Goal: Task Accomplishment & Management: Manage account settings

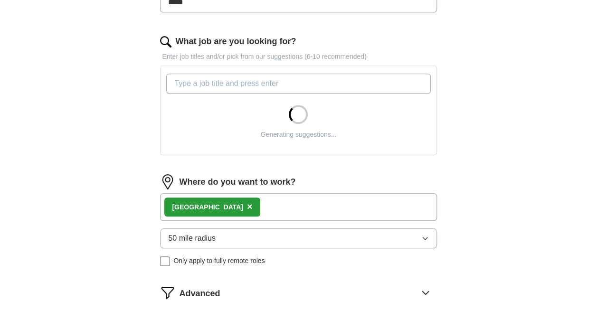
scroll to position [48, 0]
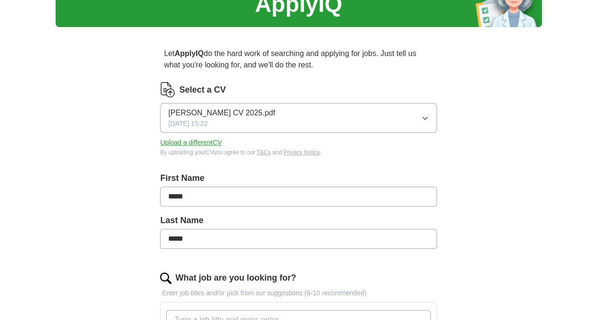
click at [209, 141] on button "Upload a different CV" at bounding box center [191, 143] width 62 height 10
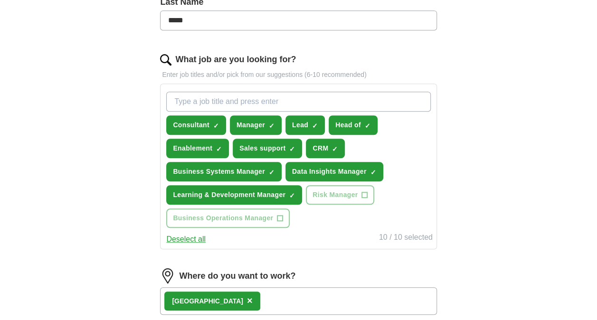
scroll to position [285, 0]
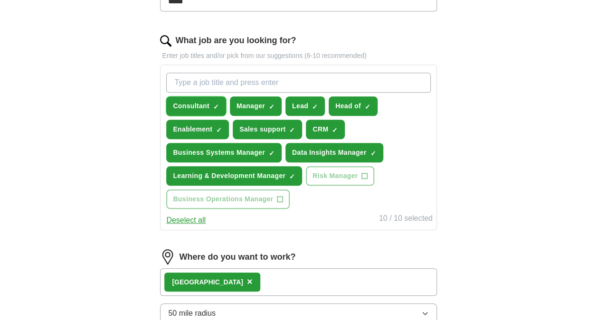
click at [0, 0] on span "×" at bounding box center [0, 0] width 0 height 0
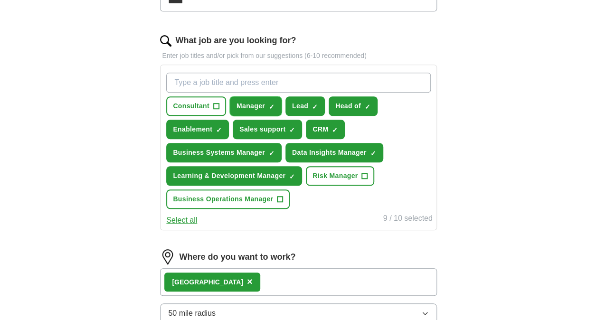
click at [0, 0] on span "×" at bounding box center [0, 0] width 0 height 0
click at [318, 103] on button "Lead ✓ ×" at bounding box center [304, 105] width 39 height 19
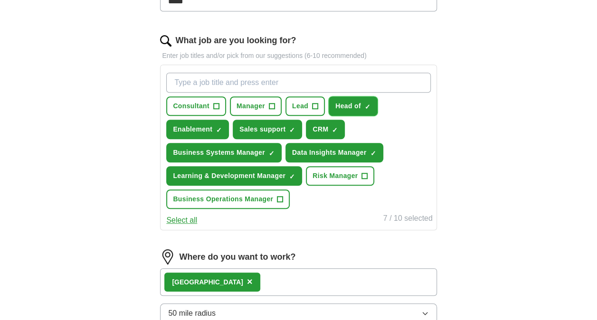
click at [0, 0] on span "×" at bounding box center [0, 0] width 0 height 0
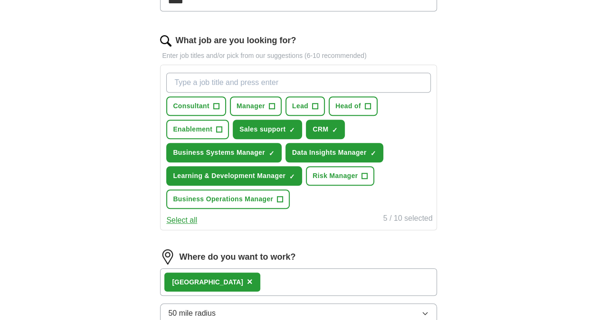
click at [184, 219] on button "Select all" at bounding box center [181, 220] width 31 height 11
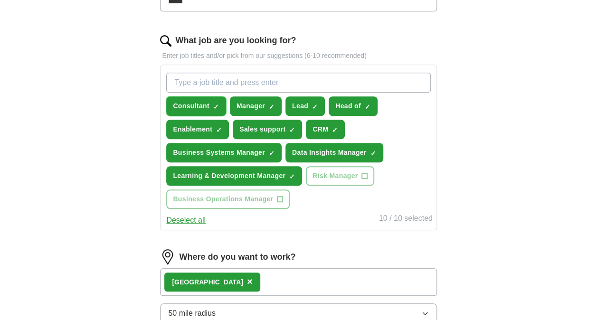
click at [212, 106] on button "Consultant ✓ ×" at bounding box center [196, 105] width 60 height 19
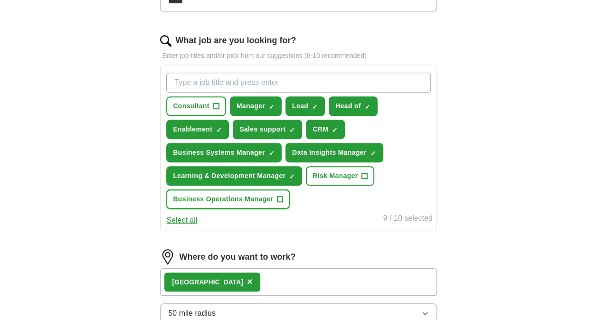
click at [282, 200] on span "+" at bounding box center [280, 200] width 6 height 8
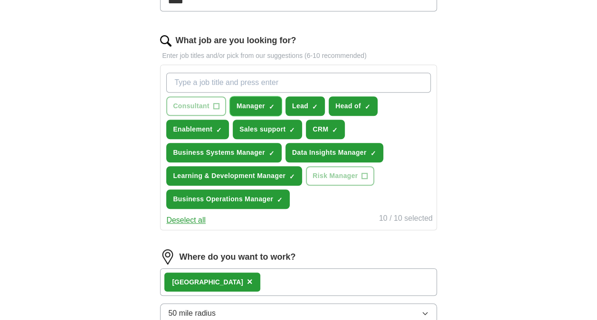
click at [269, 110] on button "Manager ✓ ×" at bounding box center [256, 105] width 52 height 19
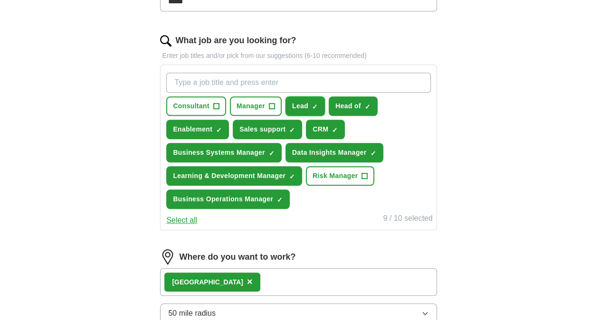
click at [298, 107] on span "Lead" at bounding box center [300, 106] width 16 height 10
click at [346, 81] on input "What job are you looking for?" at bounding box center [298, 83] width 264 height 20
type input "operations manager"
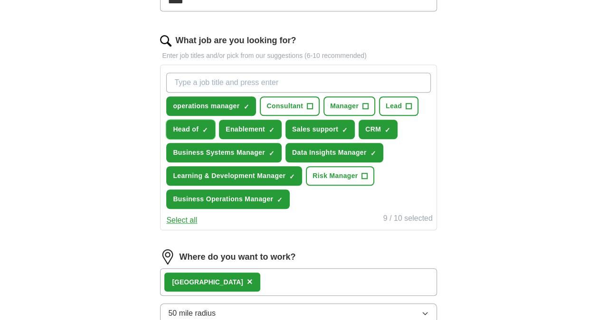
click at [0, 0] on span "×" at bounding box center [0, 0] width 0 height 0
click at [358, 169] on button "Risk Manager +" at bounding box center [340, 175] width 68 height 19
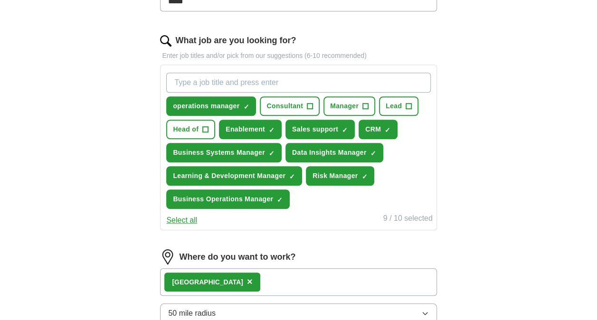
click at [309, 81] on input "What job are you looking for?" at bounding box center [298, 83] width 264 height 20
type input "L"
type input "Client Success Manager"
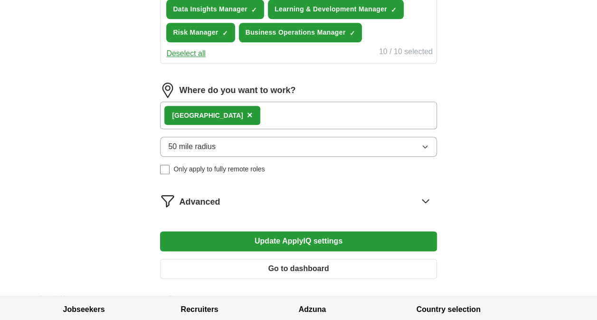
scroll to position [475, 0]
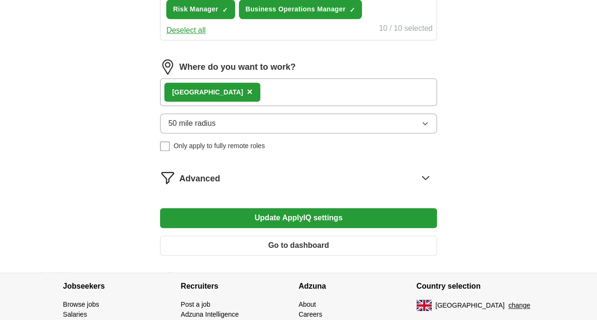
click at [258, 217] on button "Update ApplyIQ settings" at bounding box center [298, 218] width 276 height 20
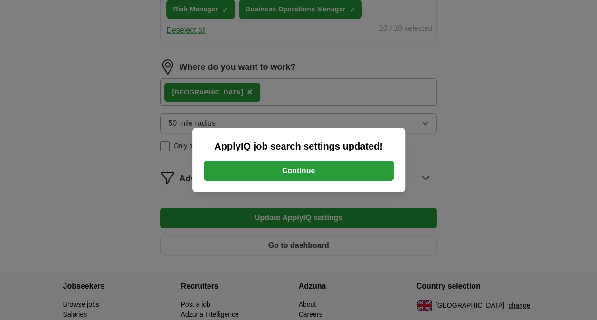
click at [285, 174] on button "Continue" at bounding box center [299, 171] width 190 height 20
